Goal: Information Seeking & Learning: Find contact information

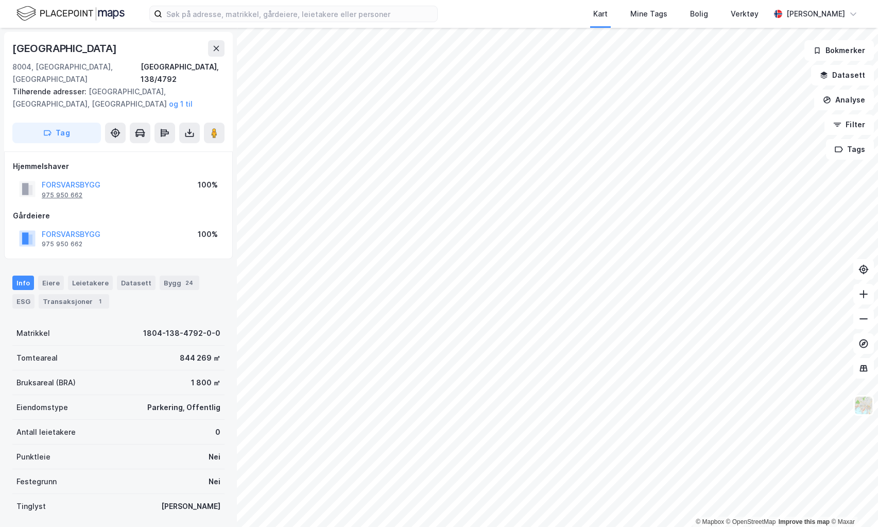
click at [56, 191] on div "975 950 662" at bounding box center [62, 195] width 41 height 8
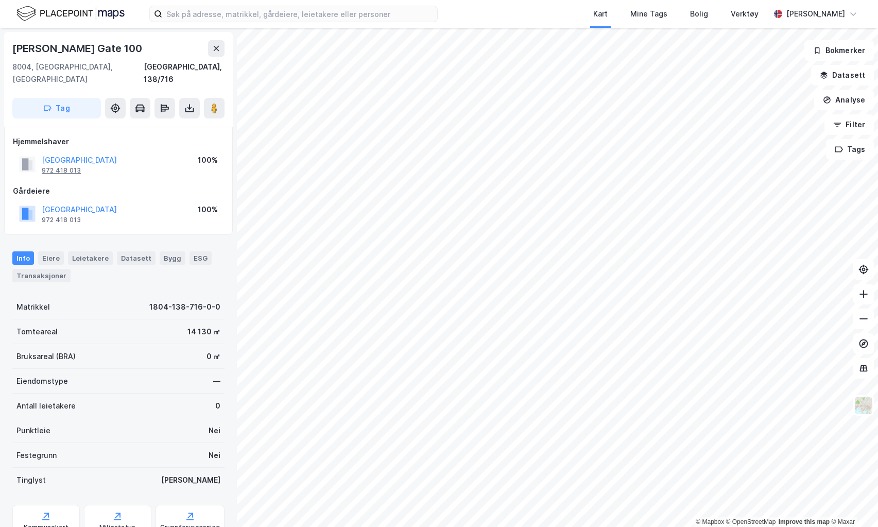
click at [51, 166] on div "972 418 013" at bounding box center [61, 170] width 39 height 8
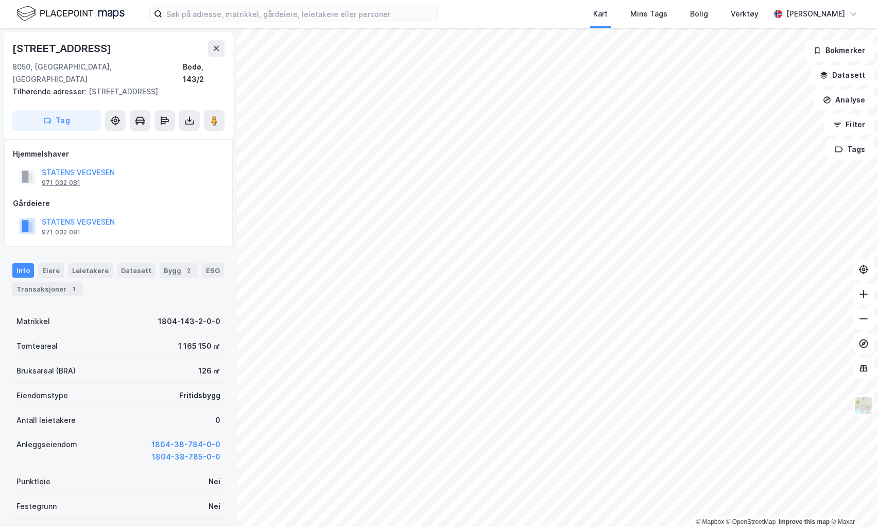
click at [64, 179] on div "971 032 081" at bounding box center [61, 183] width 39 height 8
